Goal: Communication & Community: Answer question/provide support

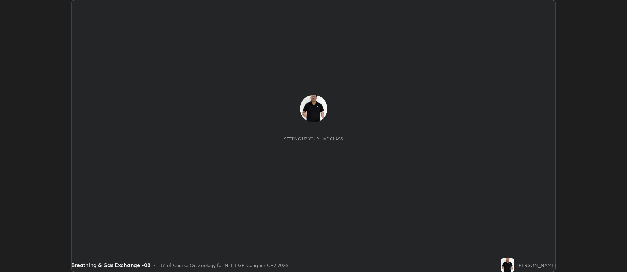
scroll to position [272, 627]
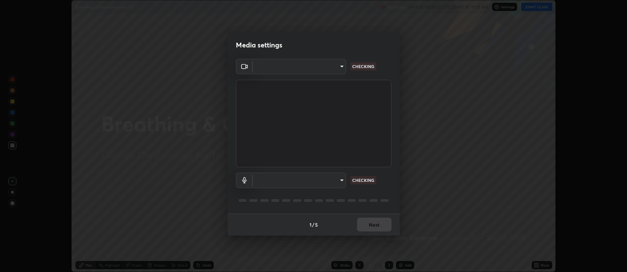
type input "5db75064d966c38022f0861f891c2b2deb8a9bf9a9a5a4ce251b0e0f2e365e36"
type input "default"
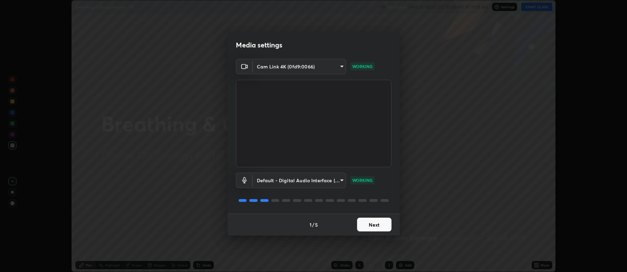
click at [372, 225] on button "Next" at bounding box center [374, 225] width 34 height 14
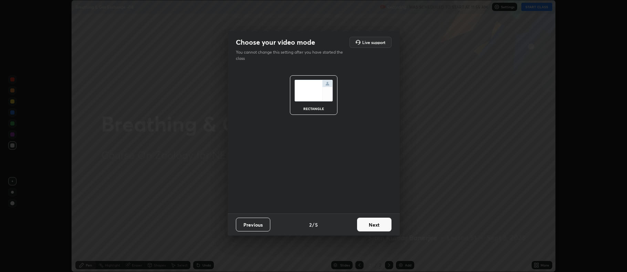
click at [373, 226] on button "Next" at bounding box center [374, 225] width 34 height 14
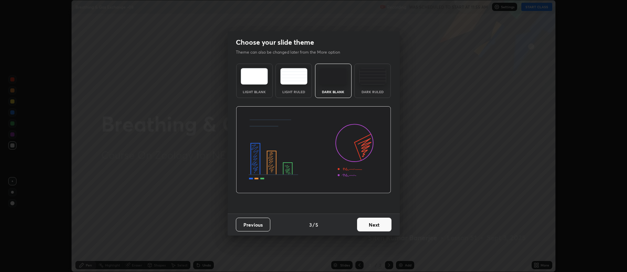
click at [374, 226] on button "Next" at bounding box center [374, 225] width 34 height 14
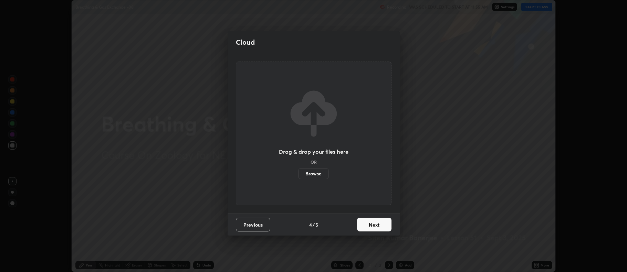
click at [374, 226] on button "Next" at bounding box center [374, 225] width 34 height 14
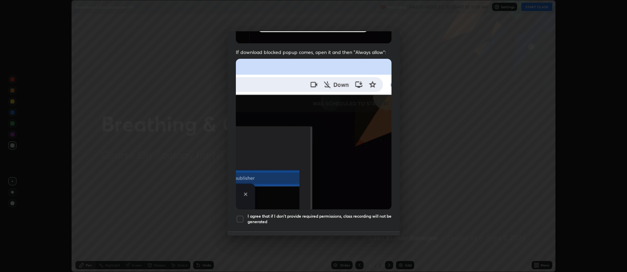
scroll to position [129, 0]
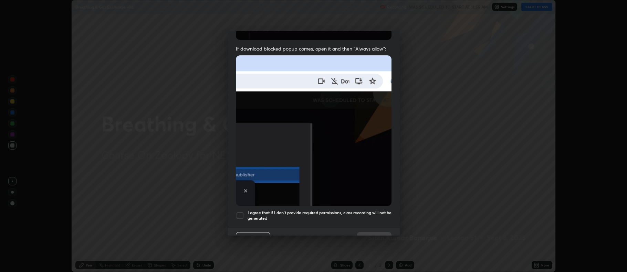
click at [241, 212] on div at bounding box center [240, 216] width 8 height 8
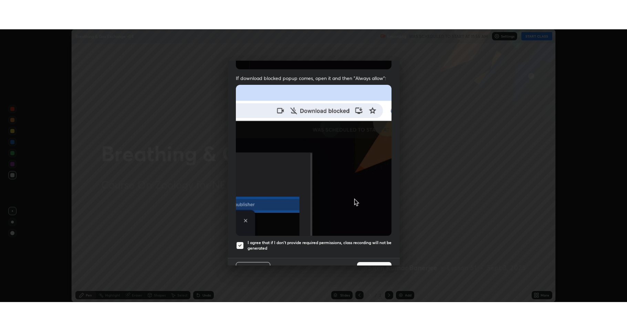
scroll to position [140, 0]
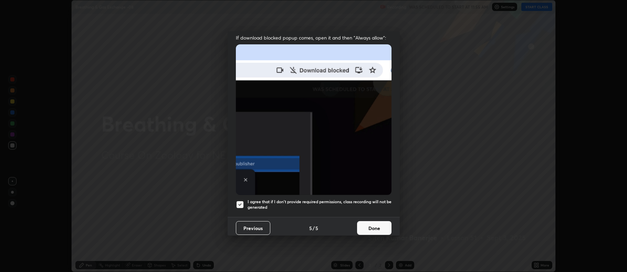
click at [369, 223] on button "Done" at bounding box center [374, 228] width 34 height 14
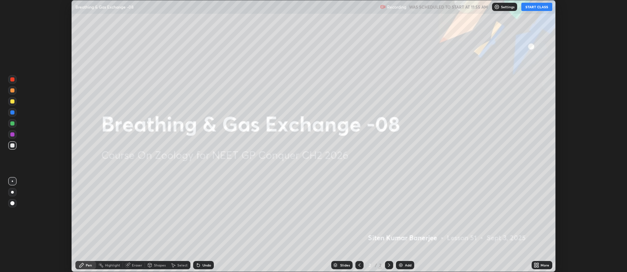
click at [539, 7] on button "START CLASS" at bounding box center [536, 7] width 31 height 8
click at [534, 263] on icon at bounding box center [537, 266] width 6 height 6
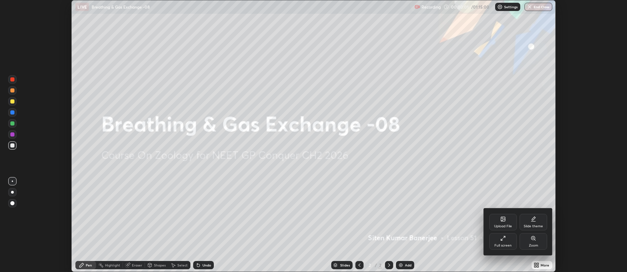
click at [502, 243] on div "Full screen" at bounding box center [503, 241] width 28 height 17
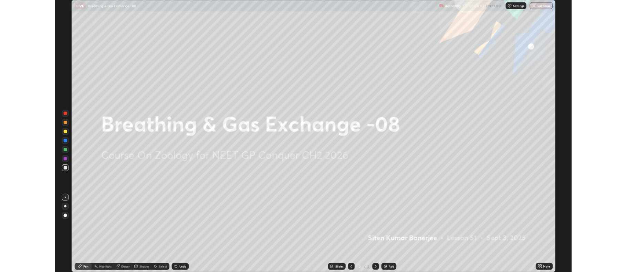
scroll to position [331, 627]
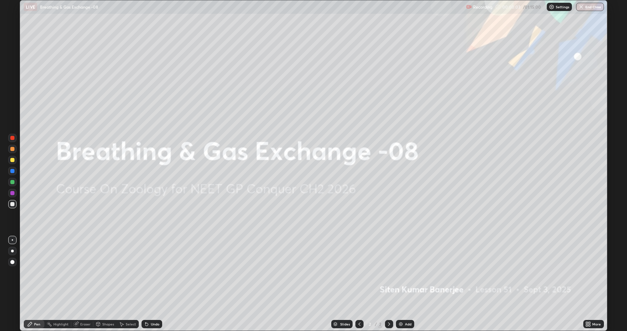
click at [408, 272] on div "Add" at bounding box center [408, 323] width 7 height 3
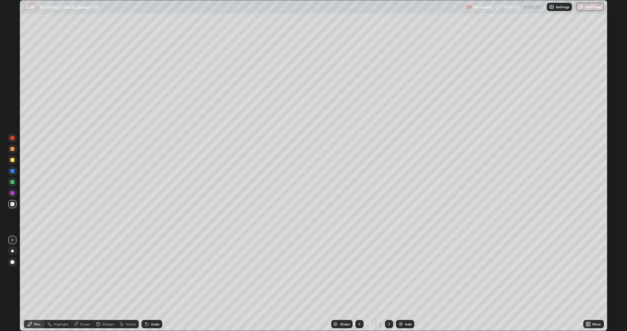
click at [11, 158] on div at bounding box center [12, 160] width 4 height 4
click at [12, 181] on div at bounding box center [12, 182] width 4 height 4
click at [12, 204] on div at bounding box center [12, 204] width 4 height 4
click at [11, 193] on div at bounding box center [12, 193] width 4 height 4
click at [12, 183] on div at bounding box center [12, 182] width 4 height 4
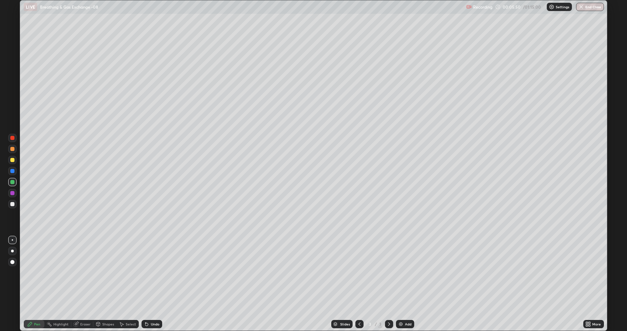
click at [11, 162] on div at bounding box center [12, 160] width 8 height 8
click at [408, 272] on div "Add" at bounding box center [405, 324] width 18 height 8
click at [11, 204] on div at bounding box center [12, 204] width 4 height 4
click at [13, 160] on div at bounding box center [12, 160] width 4 height 4
click at [12, 203] on div at bounding box center [12, 204] width 4 height 4
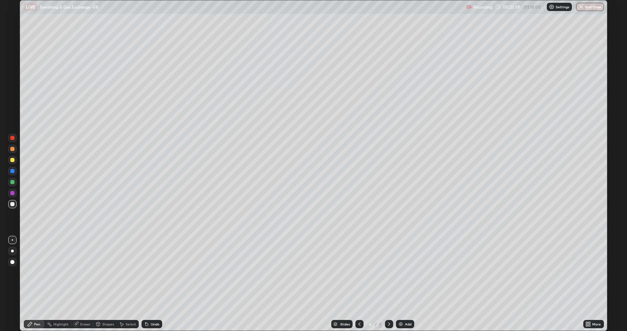
click at [12, 193] on div at bounding box center [12, 193] width 4 height 4
click at [11, 202] on div at bounding box center [12, 204] width 4 height 4
click at [11, 181] on div at bounding box center [12, 182] width 4 height 4
click at [409, 272] on div "Add" at bounding box center [408, 323] width 7 height 3
click at [12, 202] on div at bounding box center [12, 204] width 4 height 4
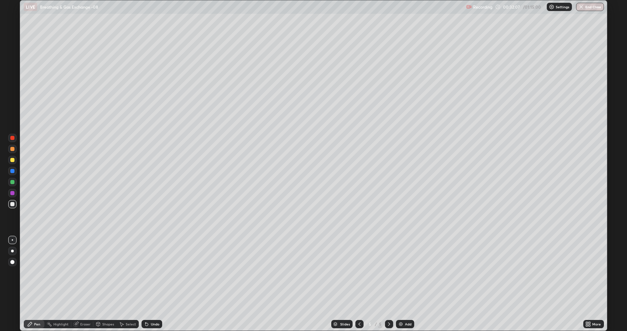
click at [14, 183] on div at bounding box center [12, 182] width 4 height 4
click at [405, 272] on div "Add" at bounding box center [408, 323] width 7 height 3
click at [11, 160] on div at bounding box center [12, 160] width 4 height 4
click at [11, 191] on div at bounding box center [12, 193] width 4 height 4
click at [12, 206] on div at bounding box center [12, 204] width 4 height 4
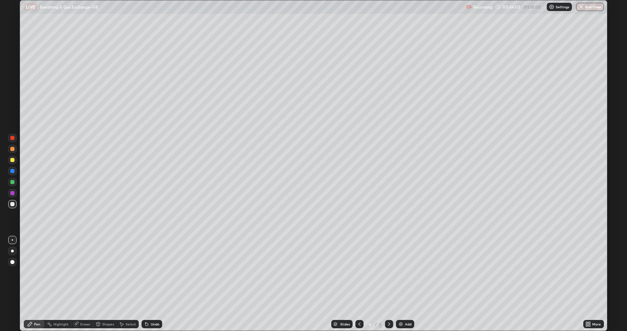
click at [10, 161] on div at bounding box center [12, 160] width 8 height 8
click at [87, 272] on div "Eraser" at bounding box center [85, 323] width 10 height 3
click at [40, 272] on div "Pen" at bounding box center [34, 324] width 21 height 8
click at [12, 148] on div at bounding box center [12, 149] width 4 height 4
click at [401, 272] on img at bounding box center [401, 324] width 6 height 6
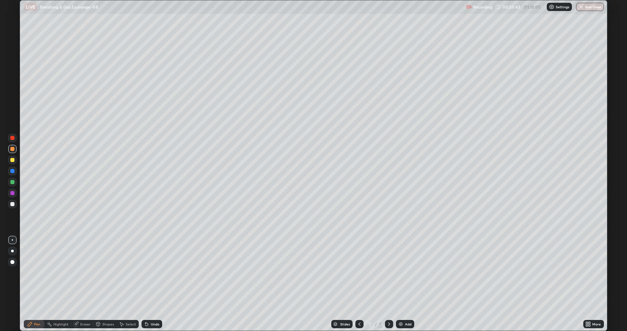
click at [14, 160] on div at bounding box center [12, 160] width 4 height 4
click at [82, 272] on div "Eraser" at bounding box center [85, 323] width 10 height 3
click at [36, 272] on div "Pen" at bounding box center [37, 323] width 6 height 3
click at [11, 204] on div at bounding box center [12, 204] width 4 height 4
click at [104, 272] on div "Shapes" at bounding box center [108, 323] width 12 height 3
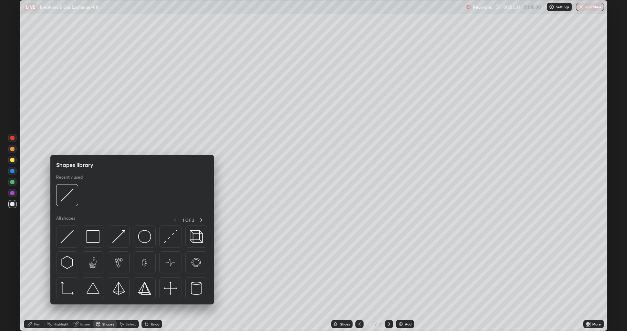
click at [87, 272] on div "Eraser" at bounding box center [85, 323] width 10 height 3
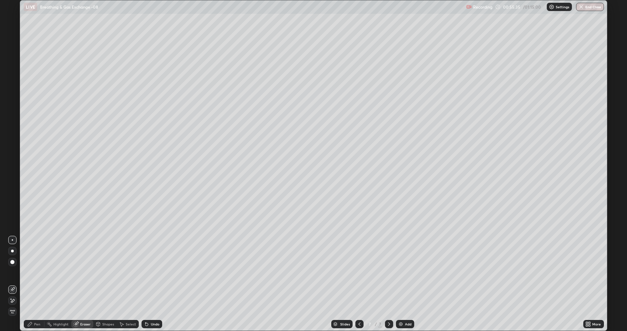
click at [37, 272] on div "Pen" at bounding box center [37, 323] width 6 height 3
click at [12, 204] on div at bounding box center [12, 204] width 4 height 4
click at [590, 272] on icon at bounding box center [590, 323] width 2 height 2
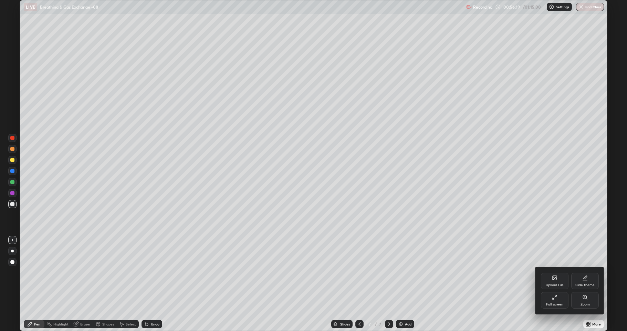
click at [553, 272] on div "Full screen" at bounding box center [554, 303] width 17 height 3
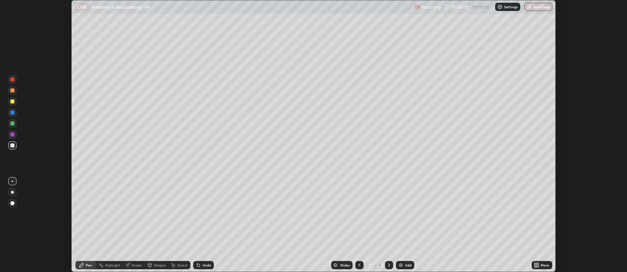
scroll to position [34165, 33810]
click at [359, 266] on icon at bounding box center [360, 266] width 6 height 6
click at [402, 265] on img at bounding box center [401, 266] width 6 height 6
click at [406, 267] on div "Add" at bounding box center [408, 265] width 7 height 3
click at [534, 265] on icon at bounding box center [535, 264] width 2 height 2
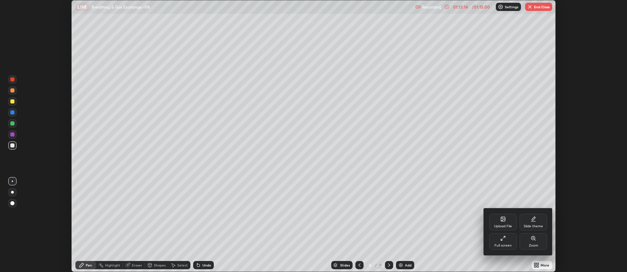
click at [538, 10] on div at bounding box center [313, 136] width 627 height 272
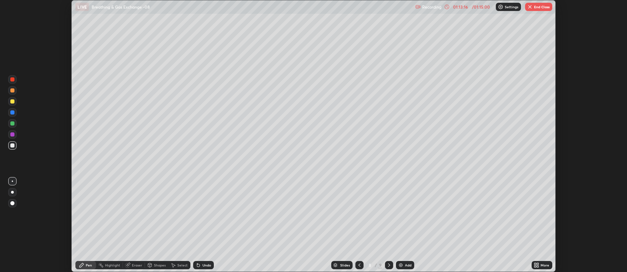
click at [539, 5] on button "End Class" at bounding box center [538, 7] width 27 height 8
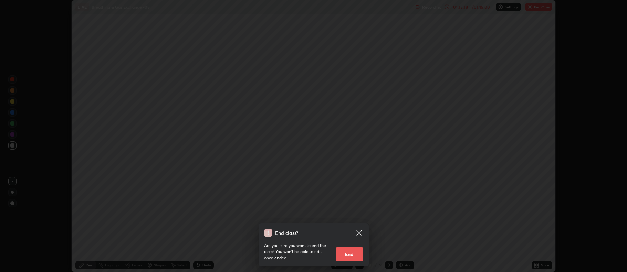
click at [347, 255] on button "End" at bounding box center [350, 255] width 28 height 14
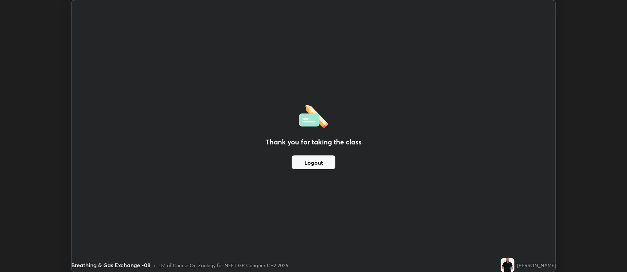
click at [312, 164] on button "Logout" at bounding box center [314, 163] width 44 height 14
click at [555, 244] on div "Thank you for taking the class Logout Setting up your live class" at bounding box center [313, 136] width 484 height 272
